Goal: Task Accomplishment & Management: Complete application form

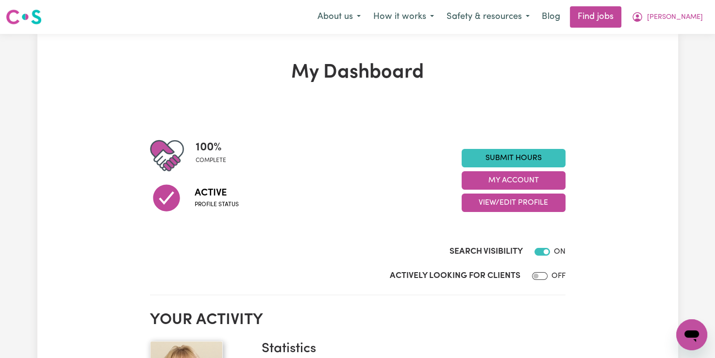
click at [509, 266] on div "Actively Looking for Clients OFF" at bounding box center [358, 274] width 416 height 24
click at [511, 156] on link "Submit Hours" at bounding box center [514, 158] width 104 height 18
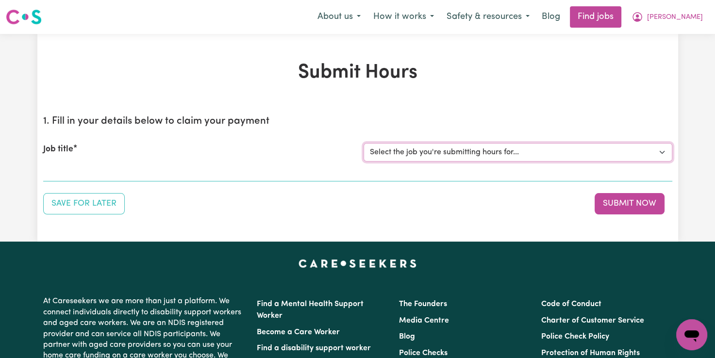
click at [512, 151] on select "Select the job you're submitting hours for... [[PERSON_NAME]] Support Worker Fo…" at bounding box center [518, 152] width 309 height 18
select select "12237"
click at [364, 143] on select "Select the job you're submitting hours for... [[PERSON_NAME]] Support Worker Fo…" at bounding box center [518, 152] width 309 height 18
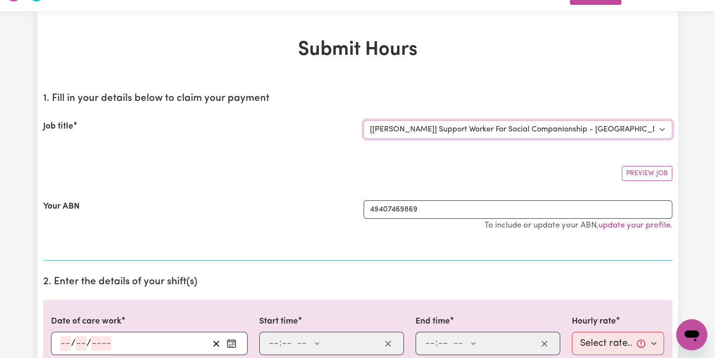
scroll to position [146, 0]
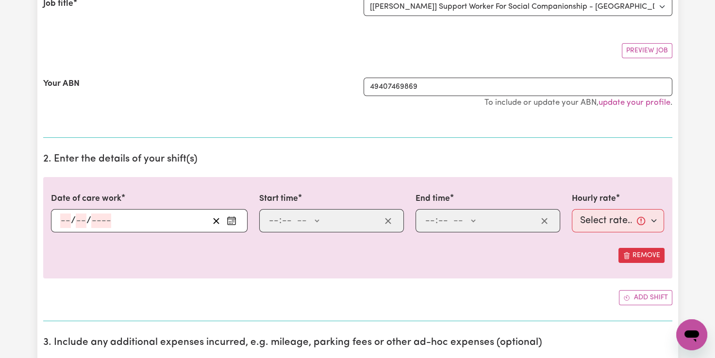
click at [233, 223] on circle "Enter the date of care work" at bounding box center [232, 223] width 1 height 1
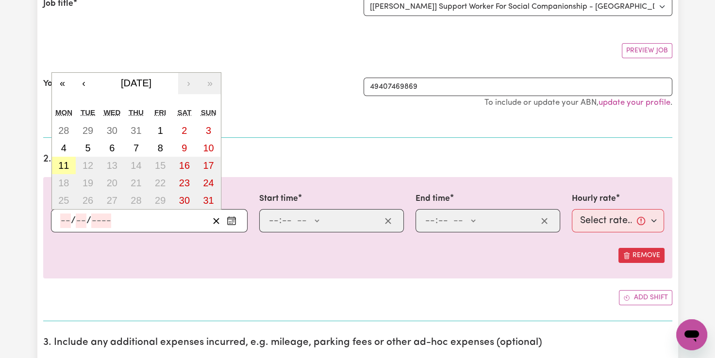
click at [66, 165] on abbr "11" at bounding box center [63, 165] width 11 height 11
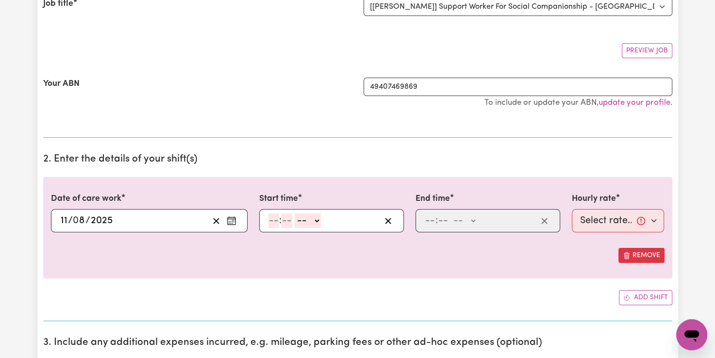
type input "[DATE]"
type input "11"
type input "8"
type input "2025"
click at [274, 217] on input "number" at bounding box center [274, 221] width 11 height 15
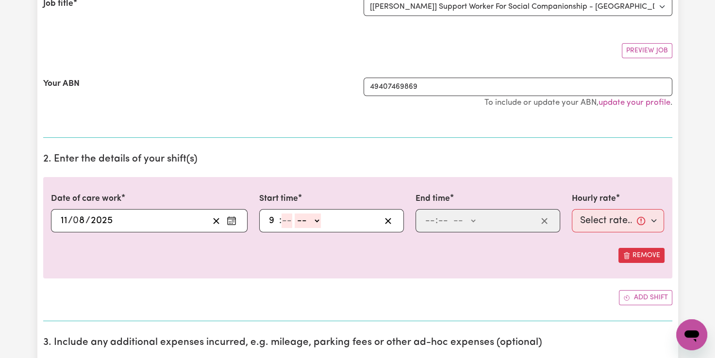
type input "9"
type input "00"
click at [317, 216] on select "-- AM PM" at bounding box center [306, 221] width 26 height 15
select select "am"
click at [293, 214] on select "-- AM PM" at bounding box center [306, 221] width 26 height 15
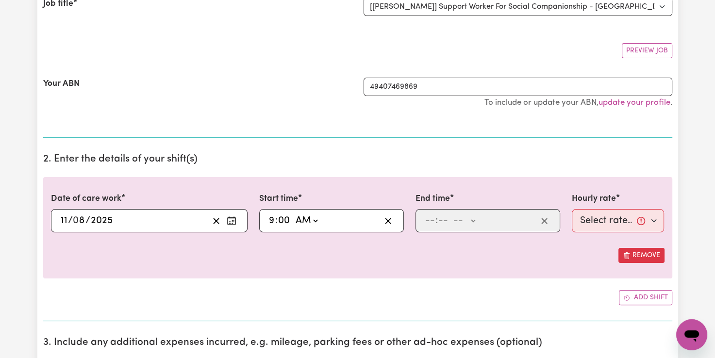
type input "09:00"
type input "0"
click at [431, 211] on div ": -- AM PM" at bounding box center [488, 220] width 145 height 23
click at [426, 225] on input "number" at bounding box center [430, 221] width 11 height 15
type input "12"
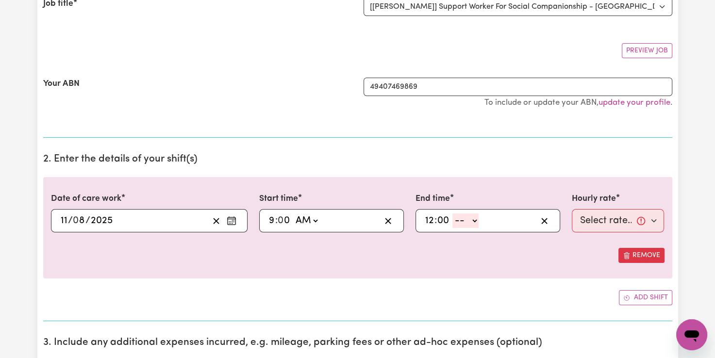
type input "00"
click at [473, 218] on select "-- AM PM" at bounding box center [466, 221] width 26 height 15
select select "pm"
click at [453, 214] on select "-- AM PM" at bounding box center [466, 221] width 26 height 15
type input "12:00"
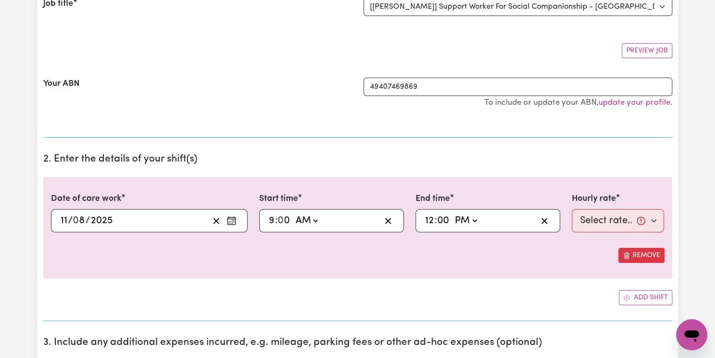
type input "0"
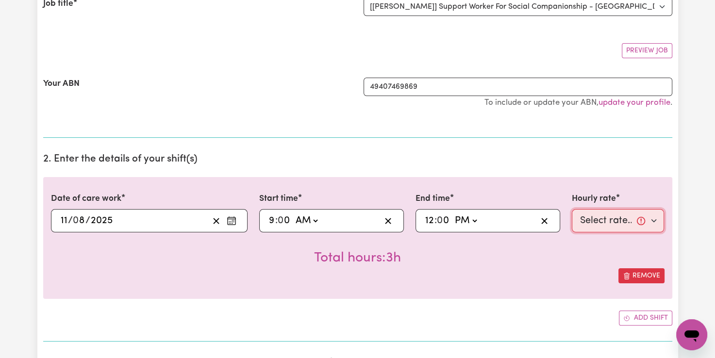
click at [602, 215] on select "Select rate... $82.49 (Weekday)" at bounding box center [618, 220] width 93 height 23
click at [607, 266] on div "Total hours: 3h" at bounding box center [358, 251] width 614 height 36
click at [594, 219] on select "Select rate... $82.49 (Weekday)" at bounding box center [618, 220] width 93 height 23
select select "82.49-Weekday"
click at [572, 209] on select "Select rate... $82.49 (Weekday)" at bounding box center [618, 220] width 93 height 23
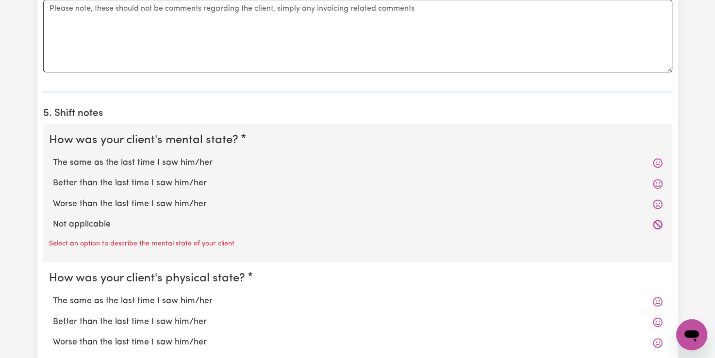
scroll to position [680, 0]
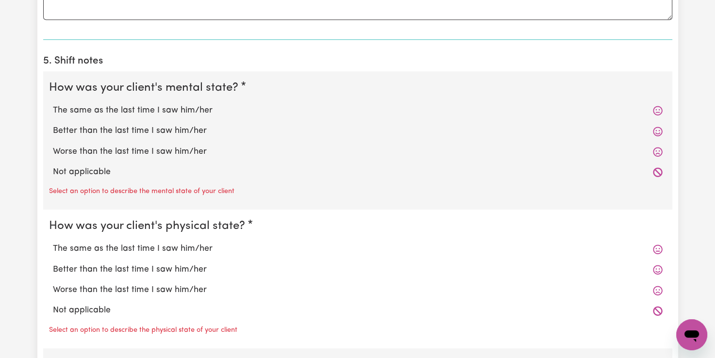
click at [128, 108] on label "The same as the last time I saw him/her" at bounding box center [358, 110] width 610 height 13
click at [53, 104] on input "The same as the last time I saw him/her" at bounding box center [52, 104] width 0 height 0
radio input "true"
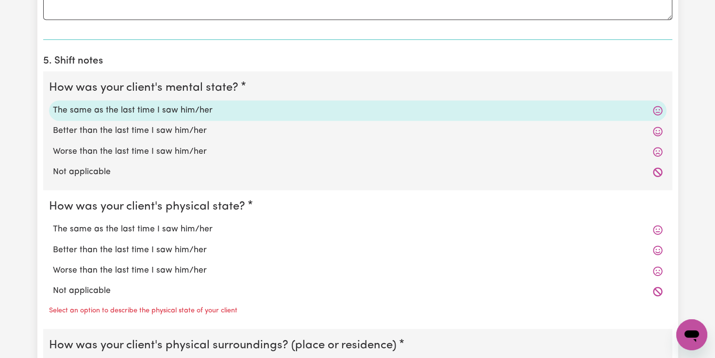
click at [136, 229] on label "The same as the last time I saw him/her" at bounding box center [358, 229] width 610 height 13
click at [53, 223] on input "The same as the last time I saw him/her" at bounding box center [52, 223] width 0 height 0
radio input "true"
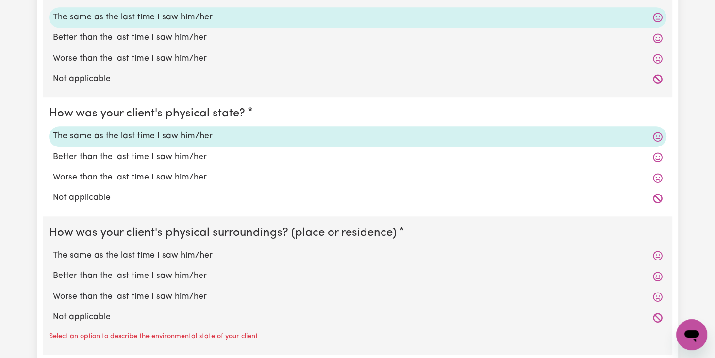
scroll to position [825, 0]
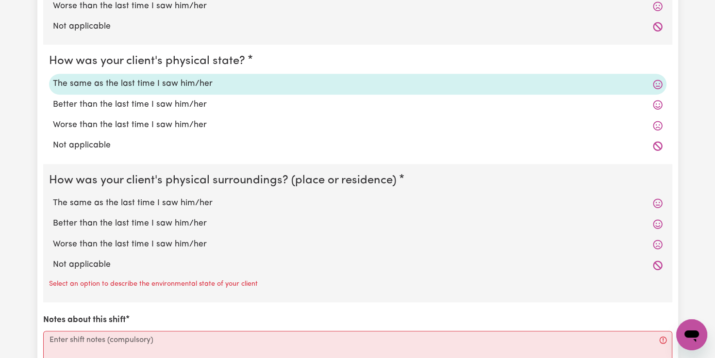
click at [153, 199] on label "The same as the last time I saw him/her" at bounding box center [358, 203] width 610 height 13
click at [53, 197] on input "The same as the last time I saw him/her" at bounding box center [52, 197] width 0 height 0
radio input "true"
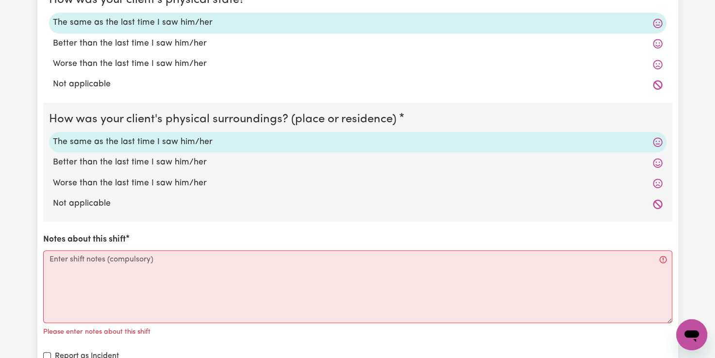
scroll to position [971, 0]
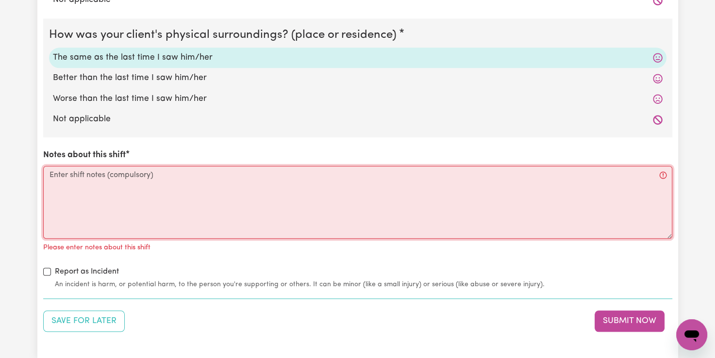
drag, startPoint x: 52, startPoint y: 175, endPoint x: 161, endPoint y: 169, distance: 108.9
click at [53, 175] on textarea "Notes about this shift" at bounding box center [357, 202] width 629 height 73
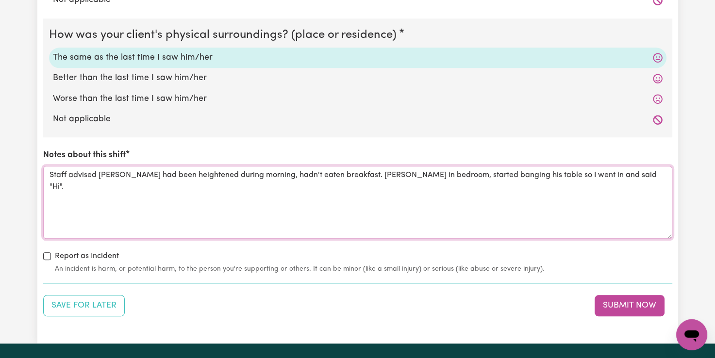
drag, startPoint x: 588, startPoint y: 169, endPoint x: 606, endPoint y: 174, distance: 19.1
click at [588, 169] on textarea "Staff advised [PERSON_NAME] had been heightened during morning, hadn't eaten br…" at bounding box center [357, 202] width 629 height 73
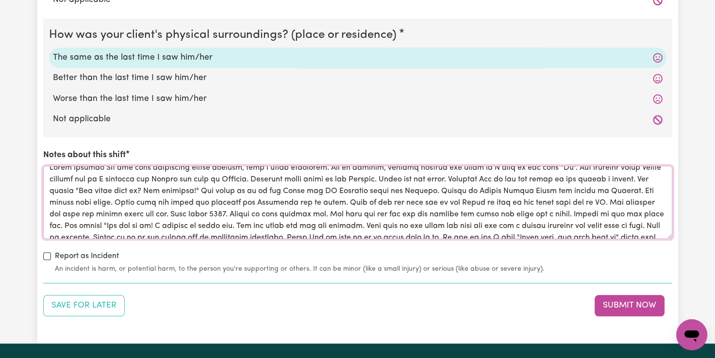
scroll to position [0, 0]
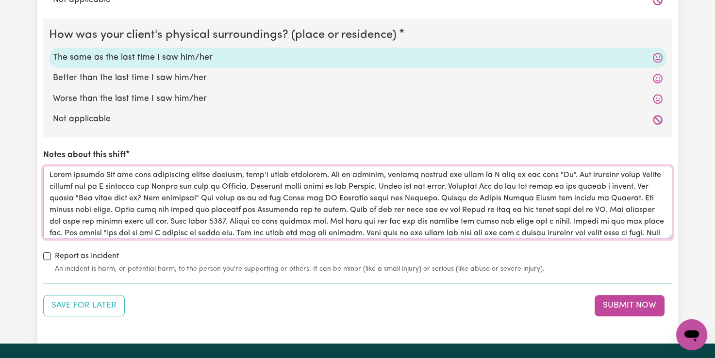
click at [287, 184] on textarea "Notes about this shift" at bounding box center [357, 202] width 629 height 73
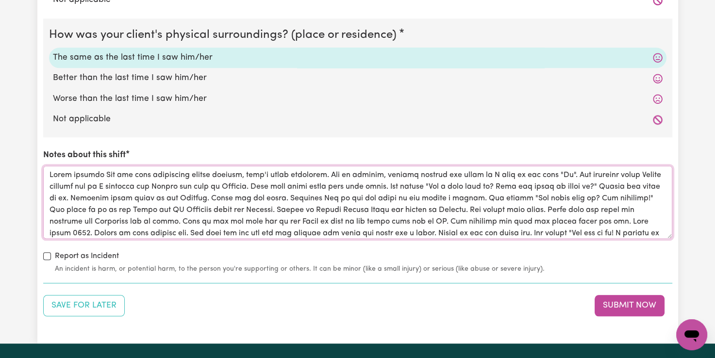
scroll to position [38, 0]
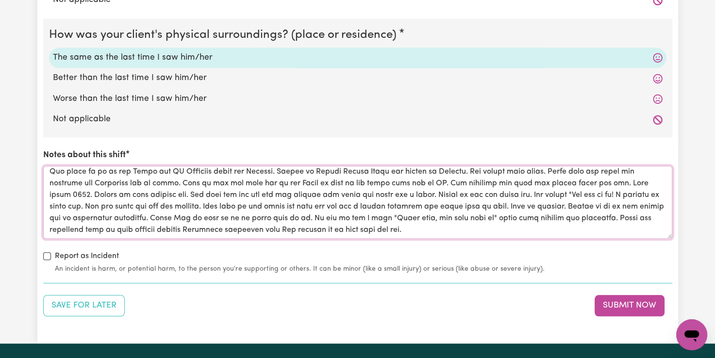
click at [446, 226] on textarea "Notes about this shift" at bounding box center [357, 202] width 629 height 73
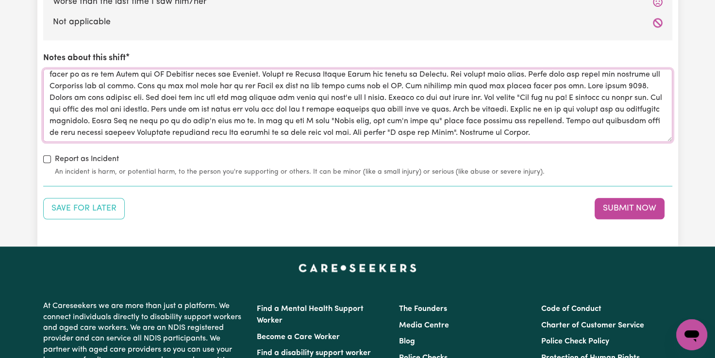
click at [99, 106] on textarea "Notes about this shift" at bounding box center [357, 105] width 629 height 73
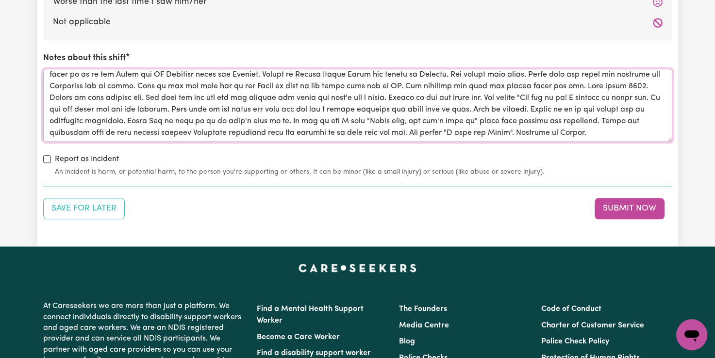
click at [158, 107] on textarea "Notes about this shift" at bounding box center [357, 105] width 629 height 73
type textarea "Staff advised [PERSON_NAME] had been heightened during morning, hadn't eaten br…"
click at [637, 202] on button "Submit Now" at bounding box center [630, 208] width 70 height 21
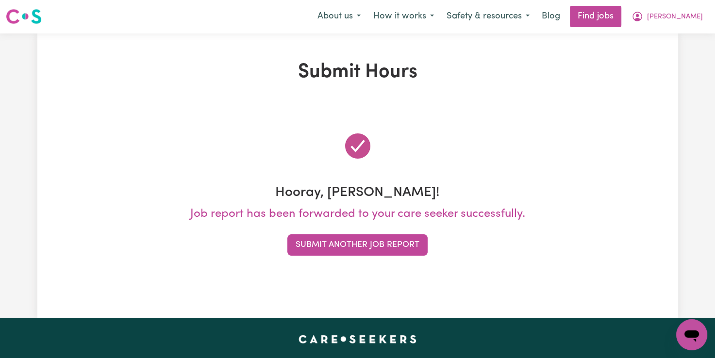
scroll to position [0, 0]
